Goal: Task Accomplishment & Management: Manage account settings

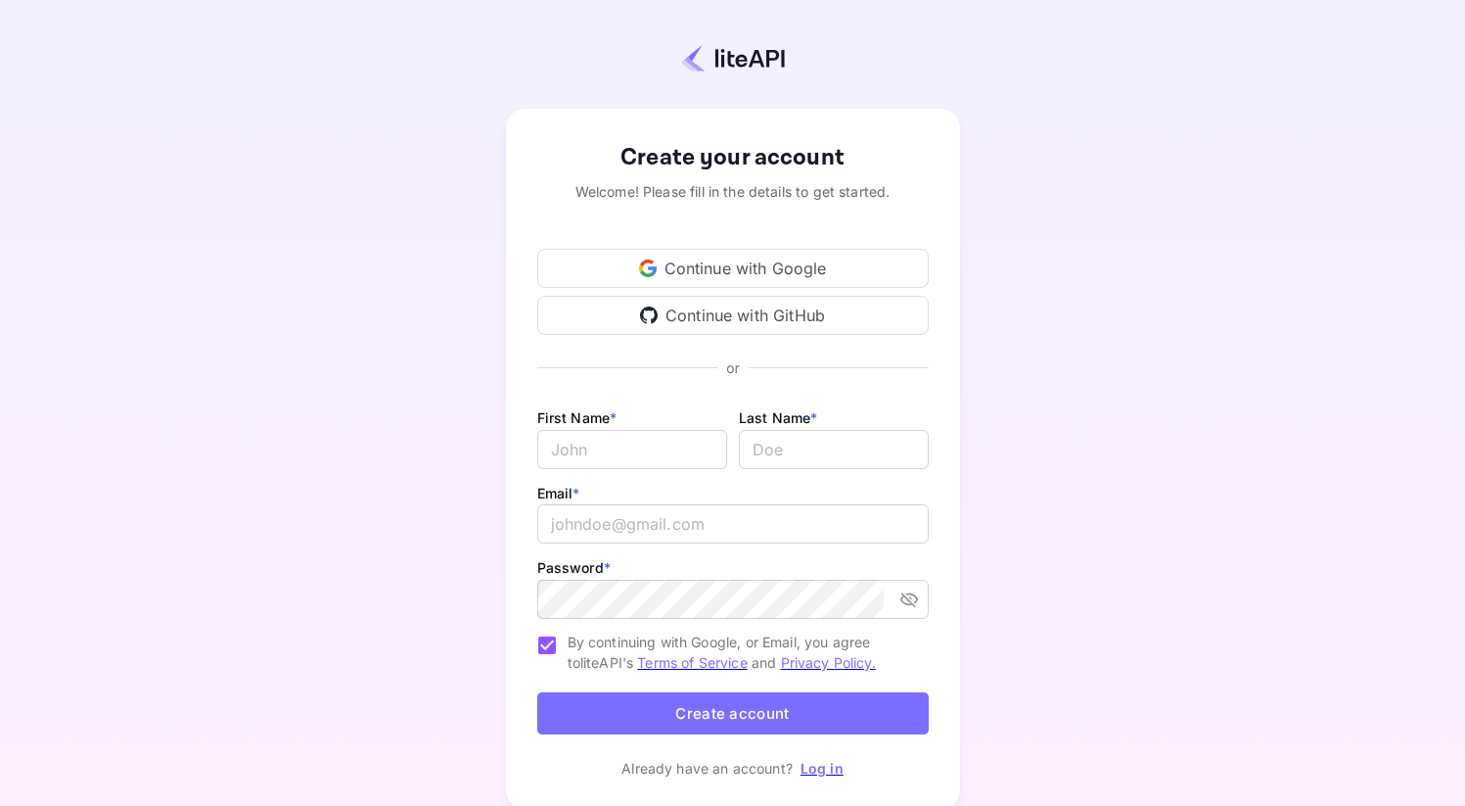
click at [824, 773] on link "Log in" at bounding box center [822, 768] width 43 height 17
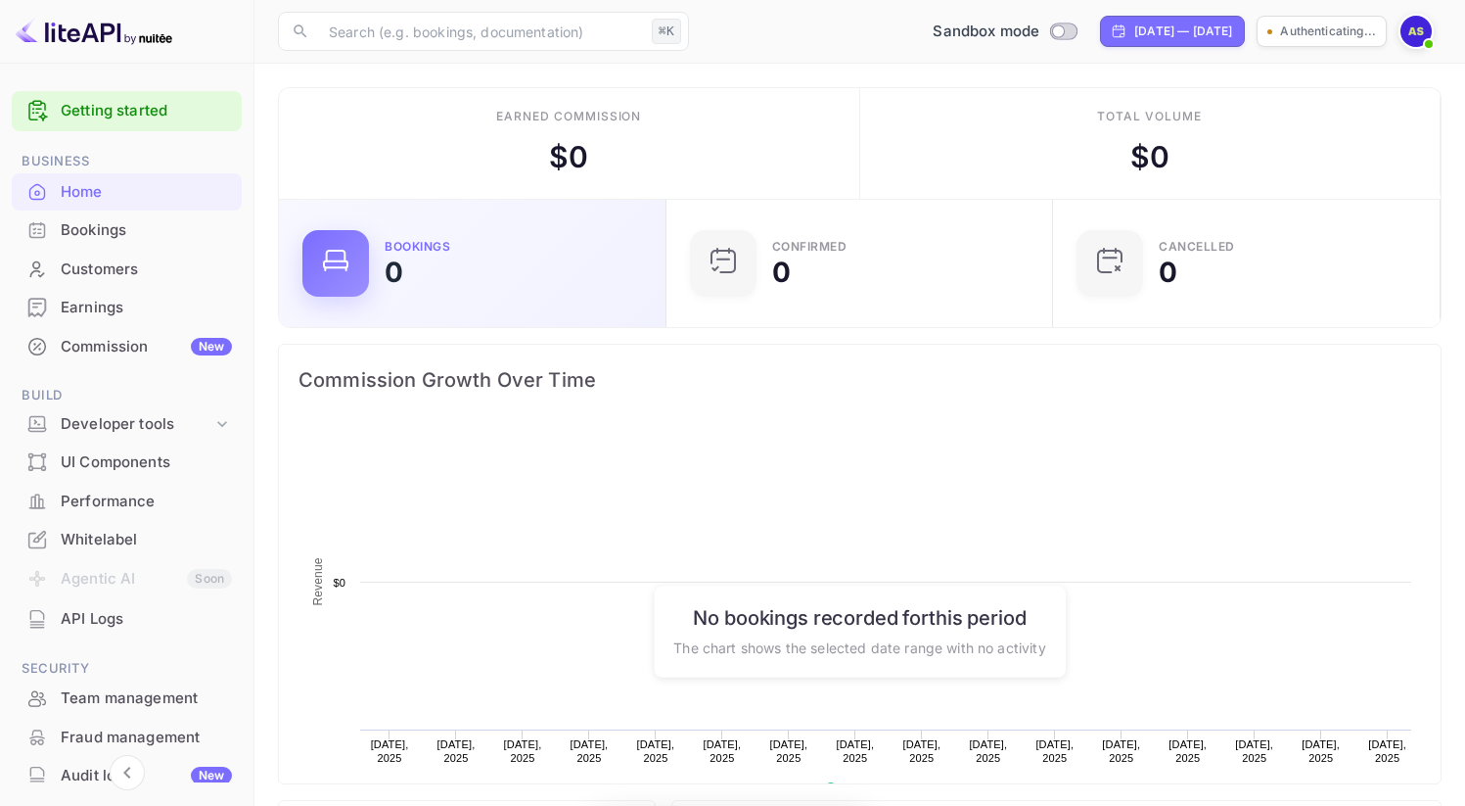
scroll to position [303, 361]
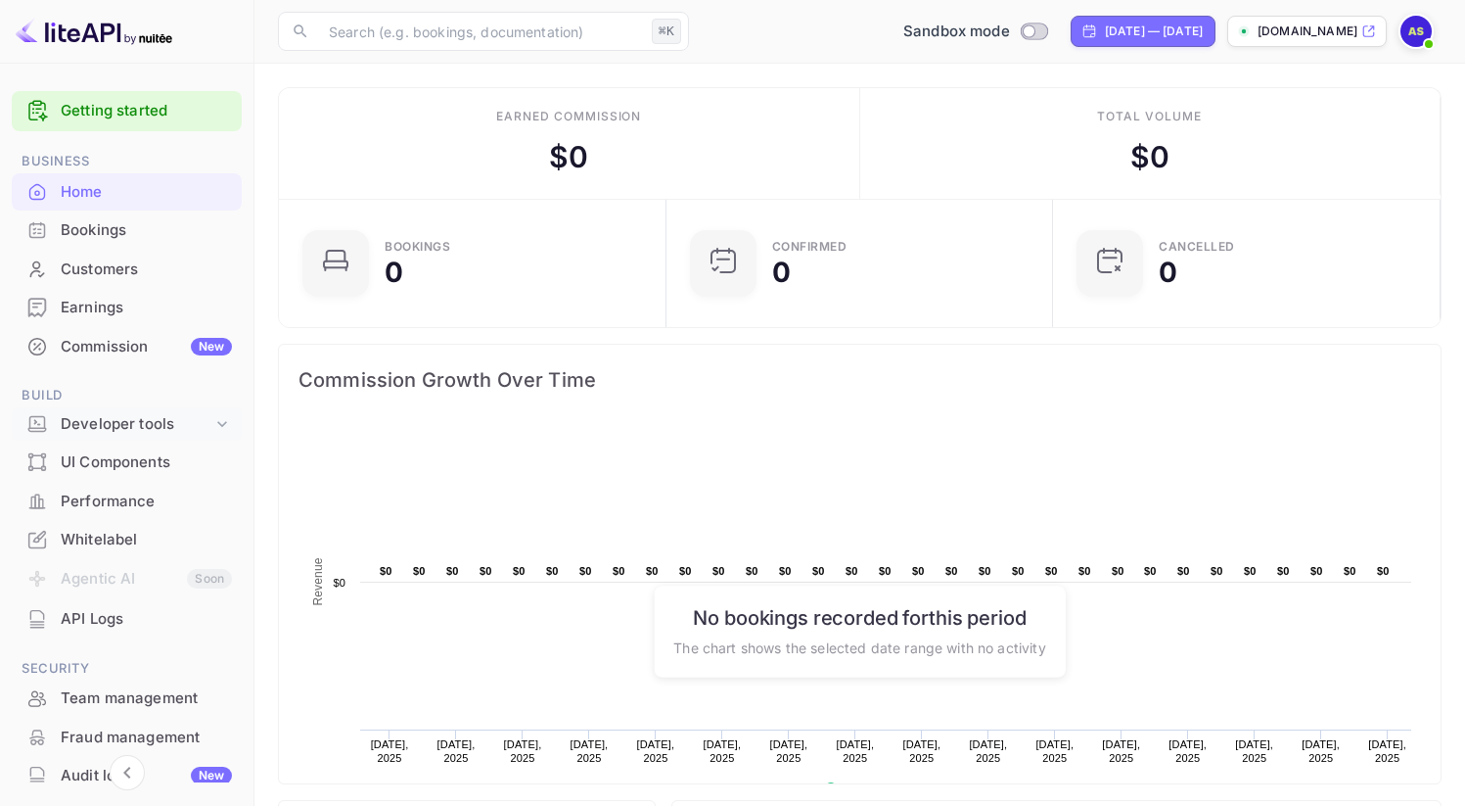
click at [134, 419] on div "Developer tools" at bounding box center [137, 424] width 152 height 23
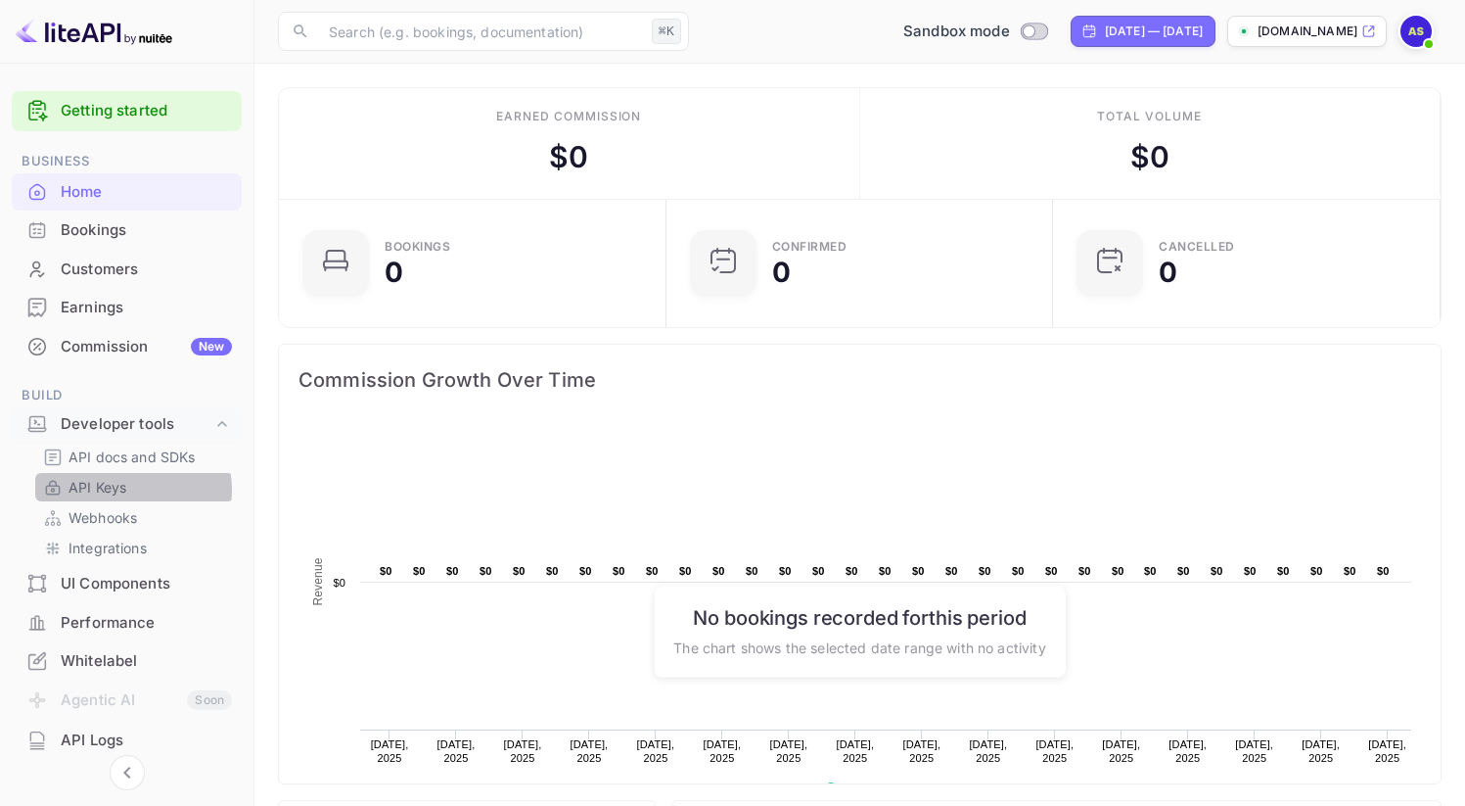
click at [124, 489] on p "API Keys" at bounding box center [98, 487] width 58 height 21
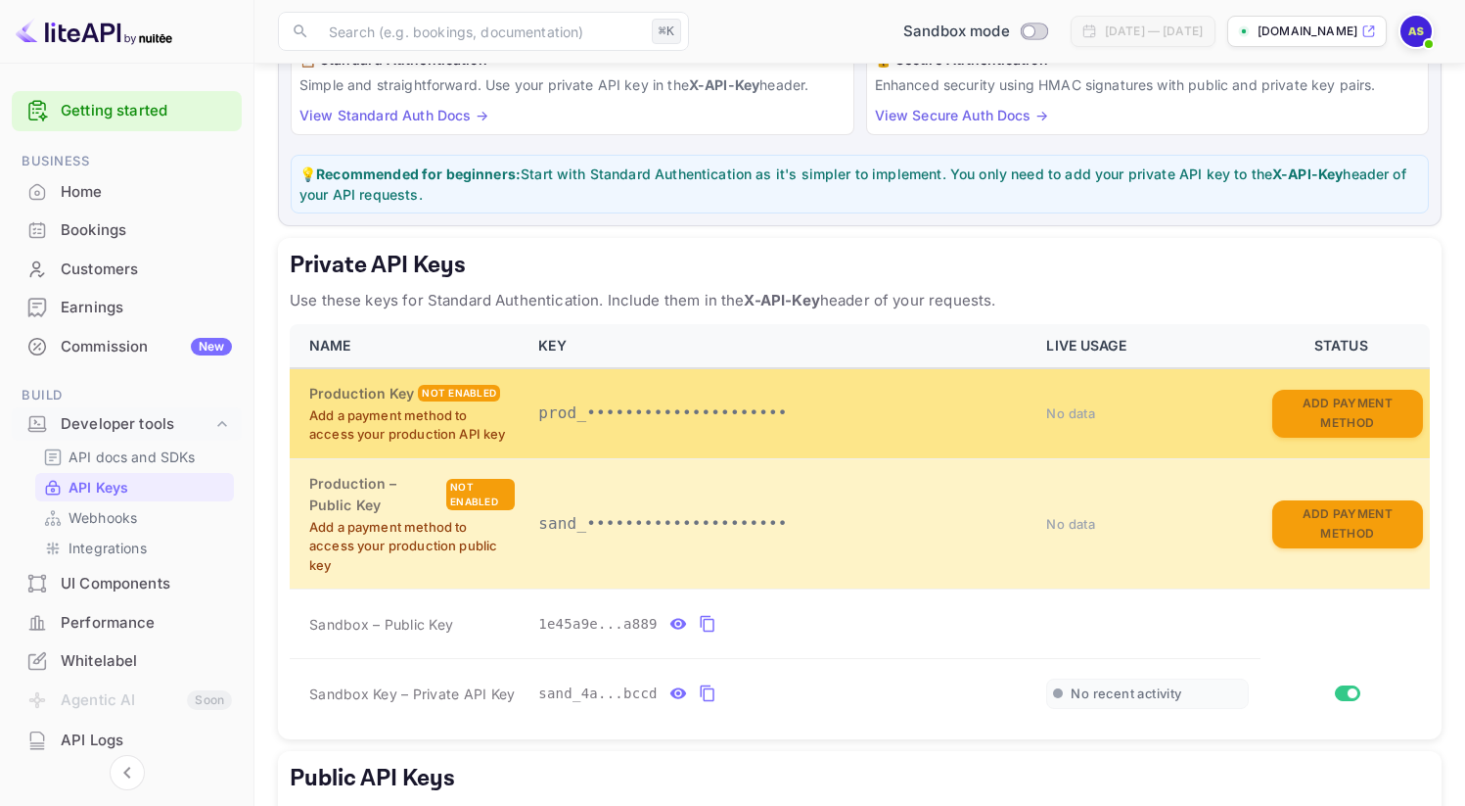
scroll to position [431, 0]
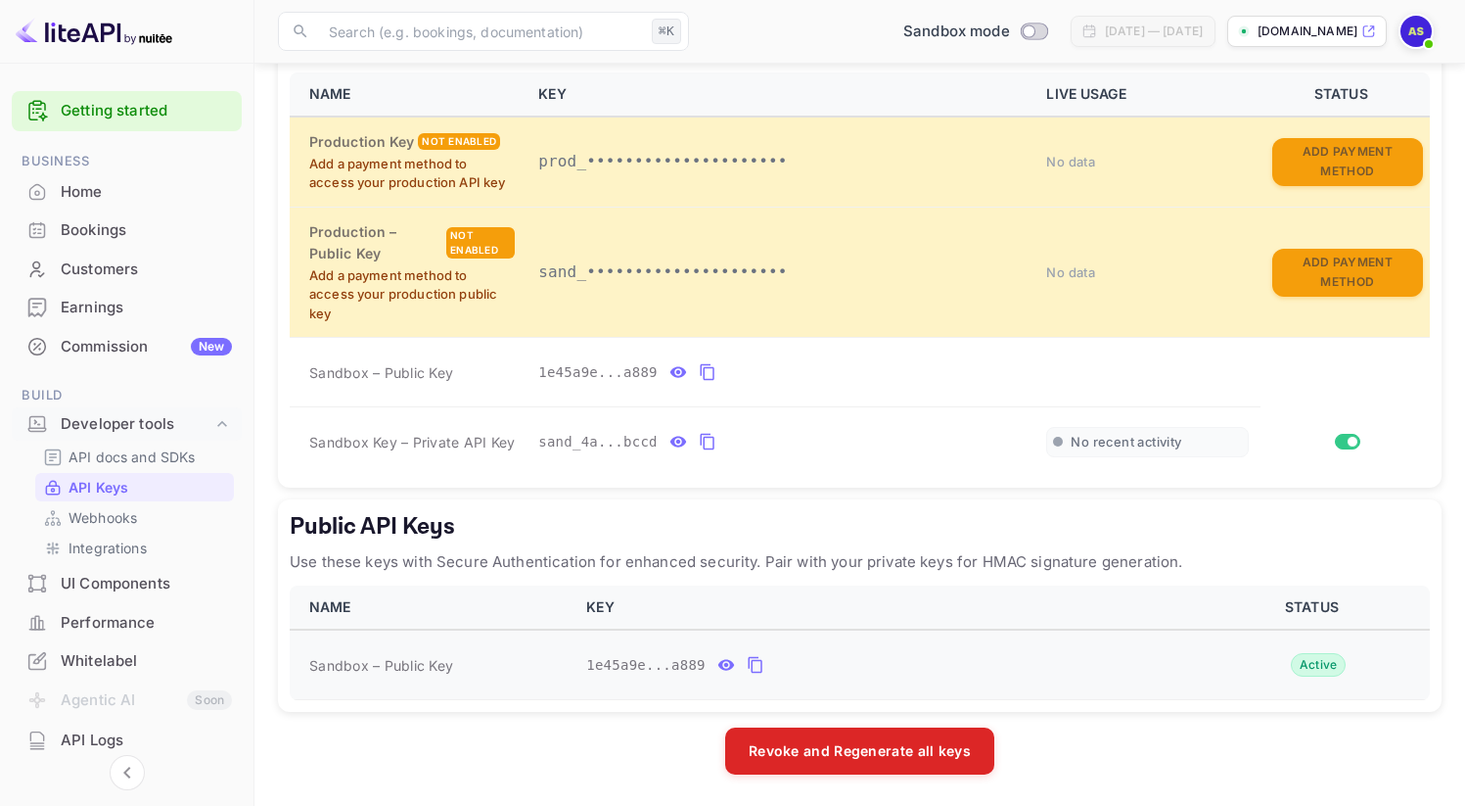
click at [759, 664] on icon "public api keys table" at bounding box center [756, 664] width 18 height 23
click at [753, 574] on div "Public API Keys Use these keys with Secure Authentication for enhanced security…" at bounding box center [860, 605] width 1164 height 212
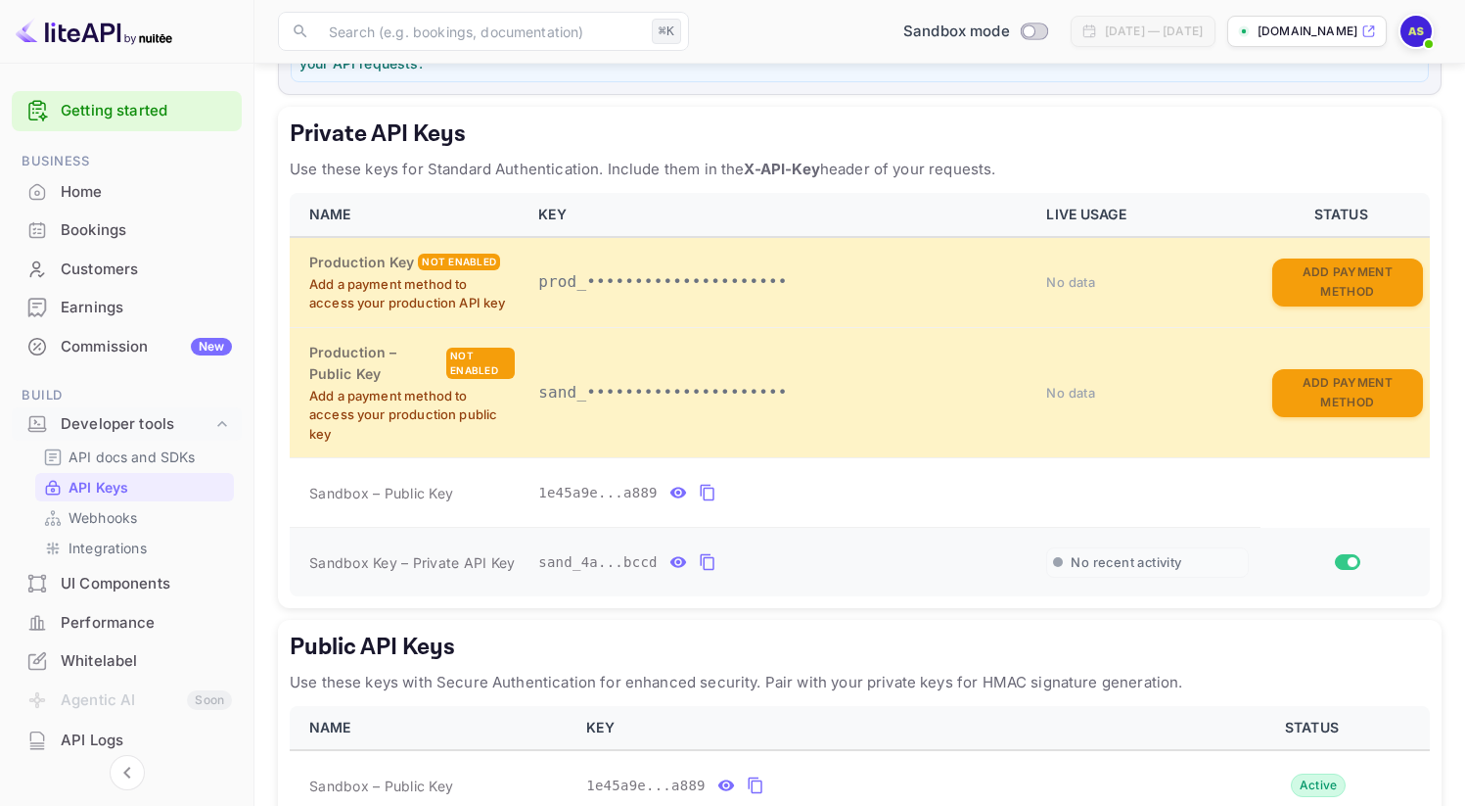
scroll to position [309, 0]
click at [707, 564] on icon "private api keys table" at bounding box center [708, 562] width 18 height 23
